Goal: Task Accomplishment & Management: Manage account settings

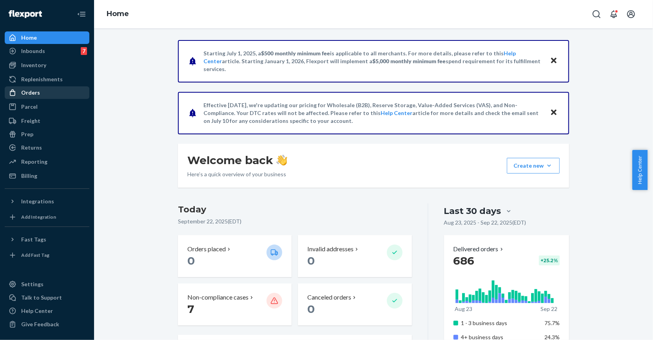
click at [53, 87] on div "Orders" at bounding box center [46, 92] width 83 height 11
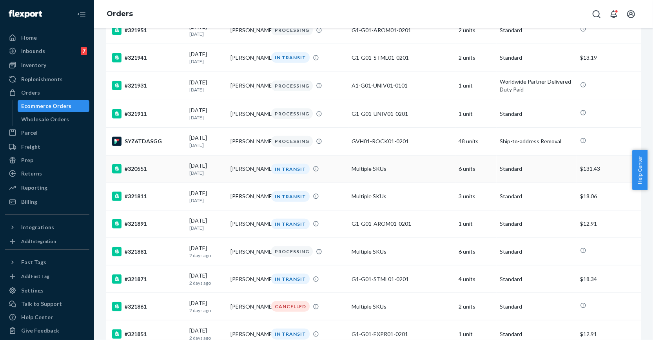
scroll to position [235, 0]
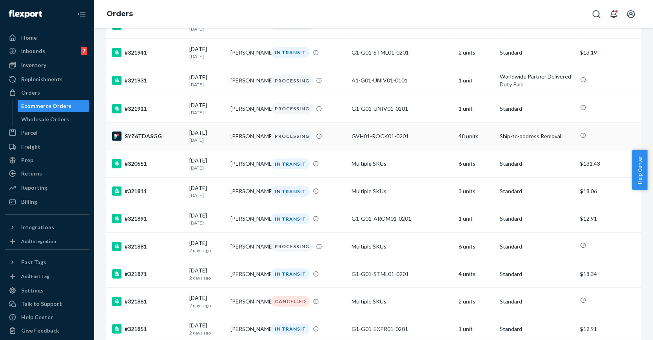
click at [149, 141] on div "SYZ6TDASGG" at bounding box center [147, 135] width 71 height 9
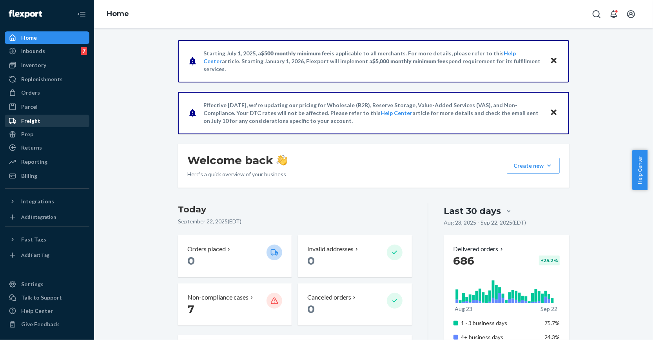
click at [58, 120] on div "Freight" at bounding box center [46, 120] width 83 height 11
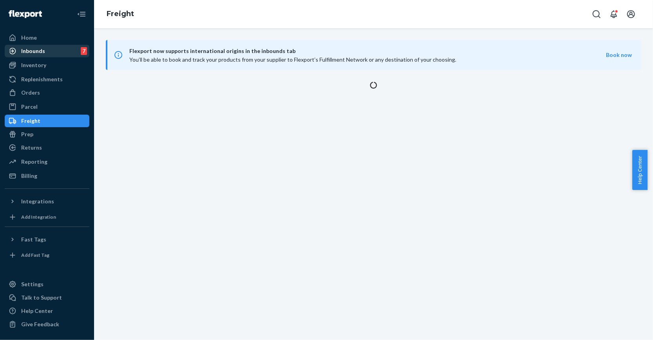
click at [55, 52] on div "Inbounds 7" at bounding box center [46, 50] width 83 height 11
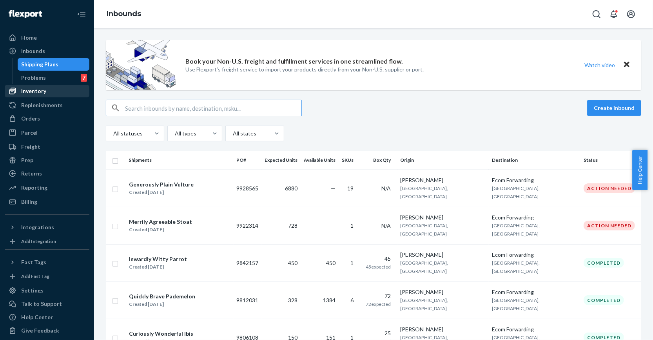
click at [56, 89] on div "Inventory" at bounding box center [46, 90] width 83 height 11
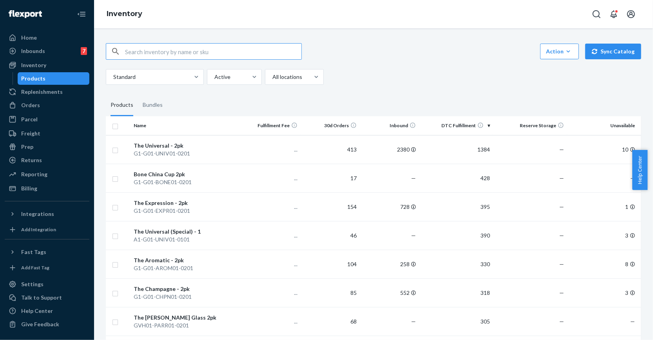
click at [168, 49] on input "text" at bounding box center [213, 52] width 176 height 16
type input "dessert"
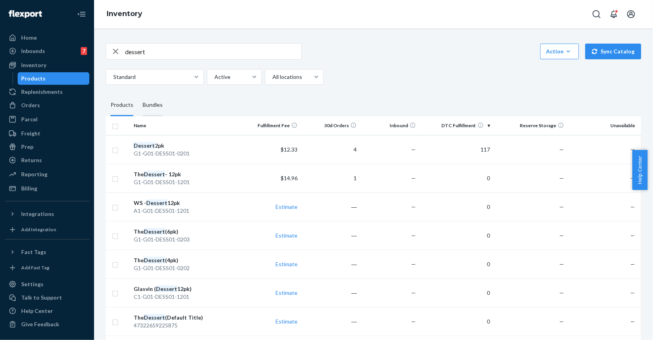
click at [152, 104] on div "Bundles" at bounding box center [153, 105] width 20 height 22
click at [138, 94] on input "Bundles" at bounding box center [138, 94] width 0 height 0
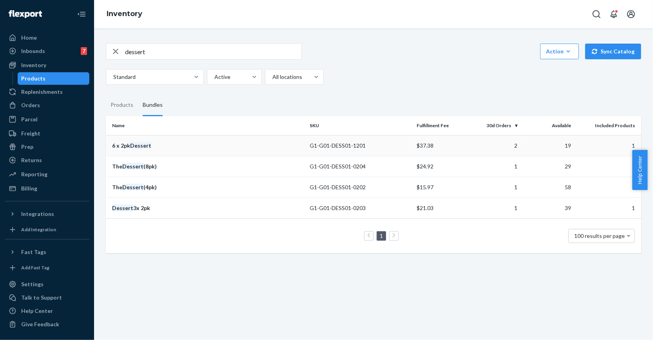
click at [148, 146] on em "Dessert" at bounding box center [140, 145] width 21 height 7
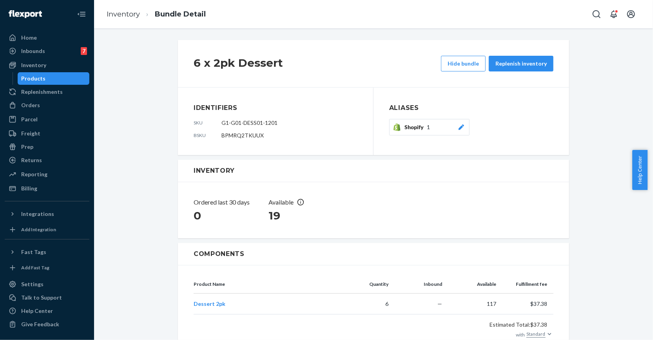
click at [462, 128] on icon at bounding box center [462, 126] width 8 height 5
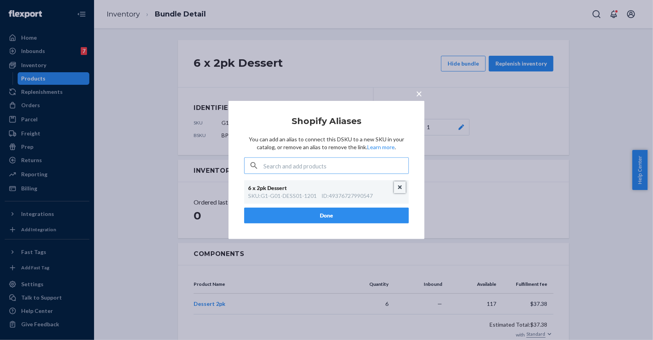
click at [401, 188] on button "Unlink" at bounding box center [400, 187] width 12 height 12
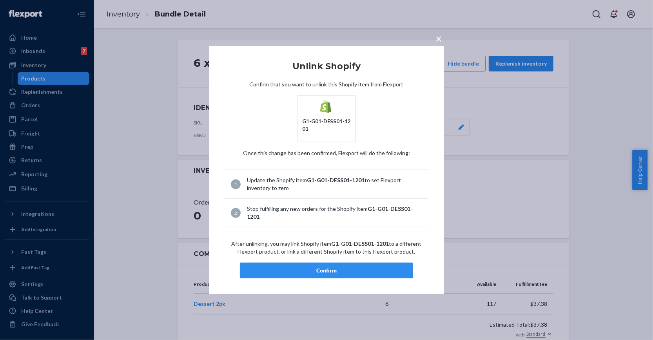
click at [364, 266] on div "Confirm" at bounding box center [327, 270] width 160 height 8
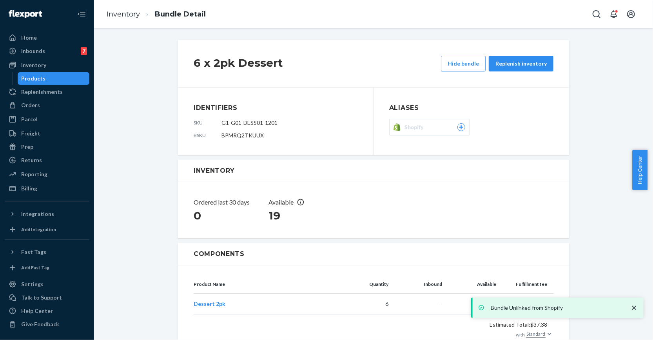
click at [56, 80] on div "Products" at bounding box center [53, 78] width 71 height 11
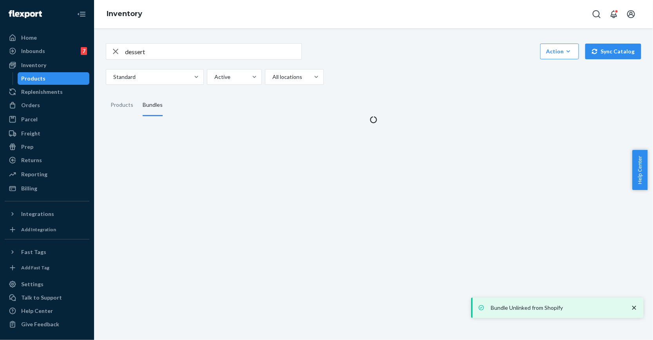
click at [56, 80] on div "Products" at bounding box center [53, 78] width 71 height 11
click at [178, 52] on input "dessert" at bounding box center [213, 52] width 176 height 16
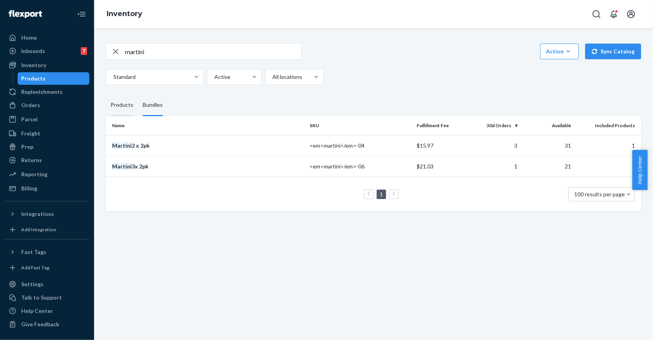
click at [114, 104] on div "Products" at bounding box center [122, 105] width 23 height 22
click at [106, 94] on input "Products" at bounding box center [106, 94] width 0 height 0
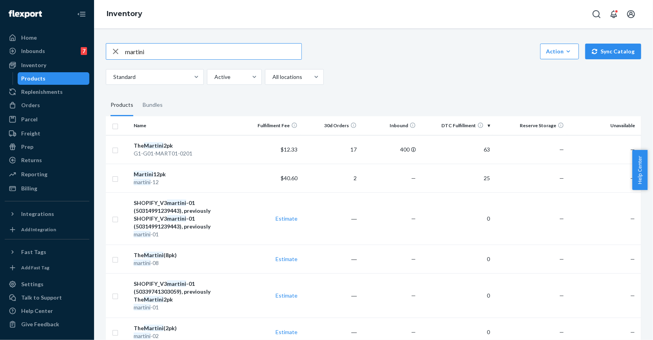
click at [169, 52] on input "martini" at bounding box center [213, 52] width 176 height 16
type input "s"
type input "coupe"
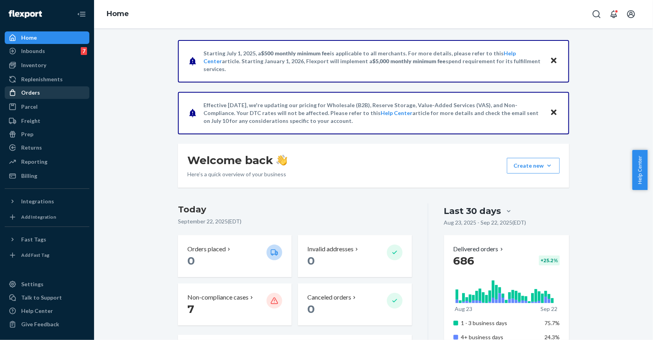
click at [56, 91] on div "Orders" at bounding box center [46, 92] width 83 height 11
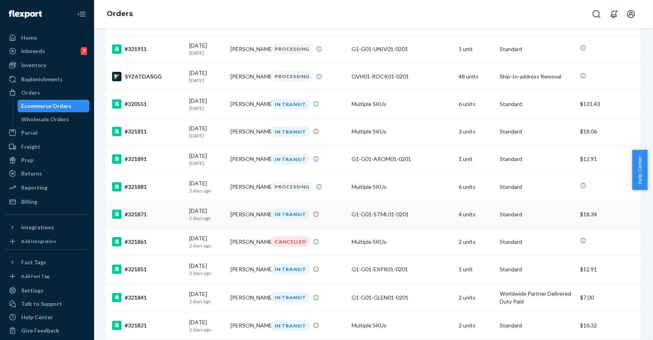
scroll to position [285, 0]
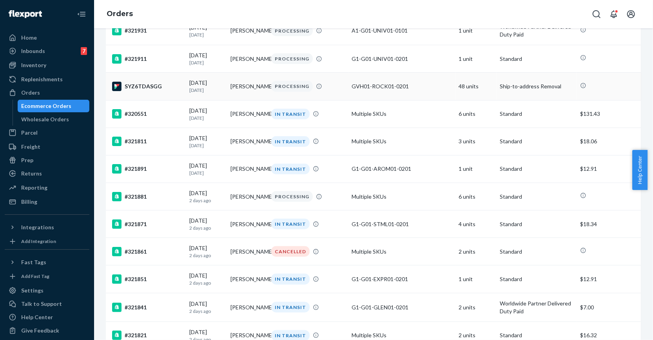
click at [176, 89] on div "SYZ6TDASGG" at bounding box center [147, 86] width 71 height 9
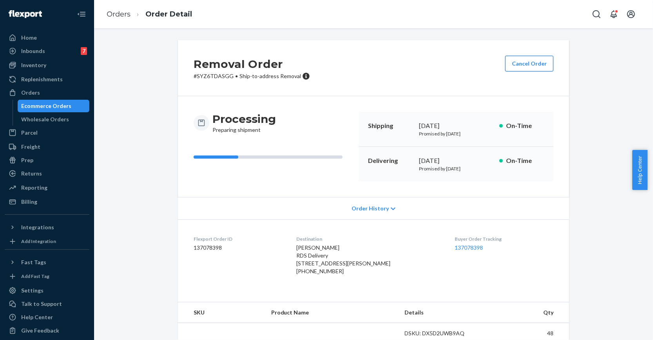
click at [523, 67] on button "Cancel Order" at bounding box center [529, 64] width 48 height 16
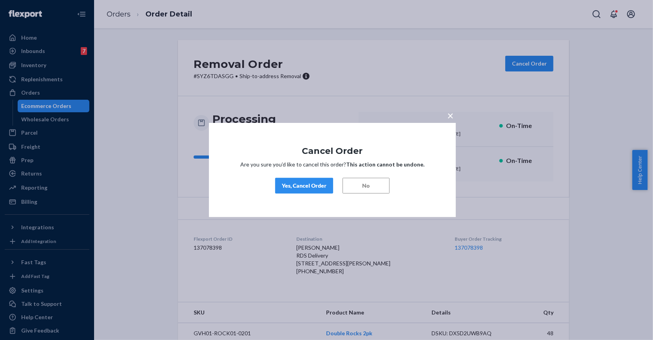
click at [306, 183] on div "Yes, Cancel Order" at bounding box center [304, 186] width 45 height 8
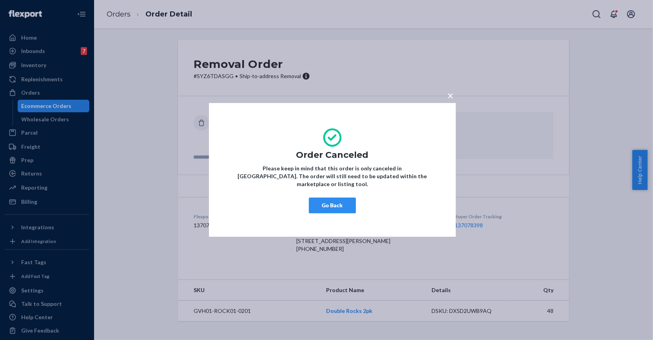
click at [329, 200] on button "Go Back" at bounding box center [332, 206] width 47 height 16
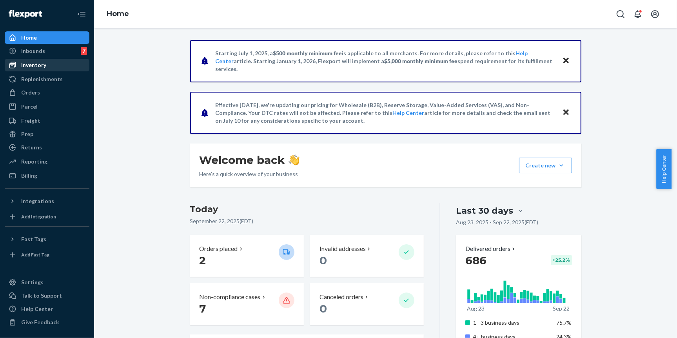
click at [47, 66] on div "Inventory" at bounding box center [46, 65] width 83 height 11
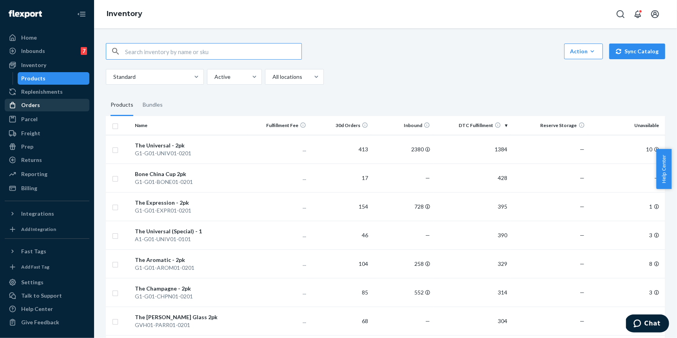
click at [58, 110] on div "Orders" at bounding box center [46, 105] width 83 height 11
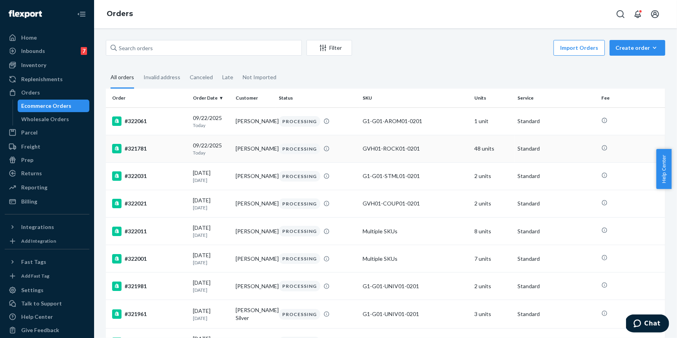
click at [167, 146] on div "#321781" at bounding box center [149, 148] width 74 height 9
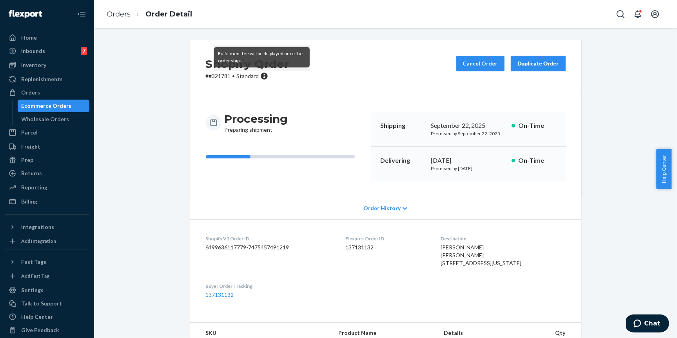
click at [261, 77] on icon at bounding box center [264, 76] width 7 height 7
click at [184, 80] on div "Shopify Order # #321781 • Standard Cancel Order Duplicate Order Processing Prep…" at bounding box center [385, 273] width 403 height 467
